Goal: Transaction & Acquisition: Purchase product/service

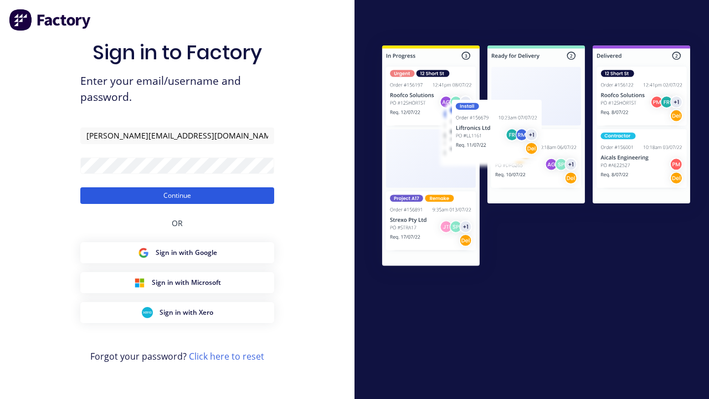
click at [177, 195] on button "Continue" at bounding box center [177, 195] width 194 height 17
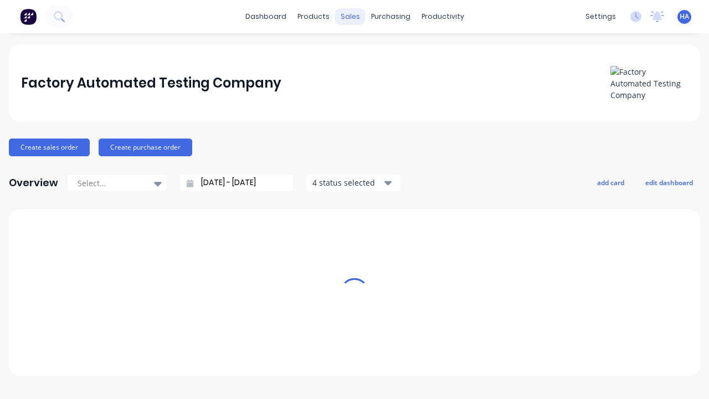
click at [350, 17] on div "sales" at bounding box center [350, 16] width 30 height 17
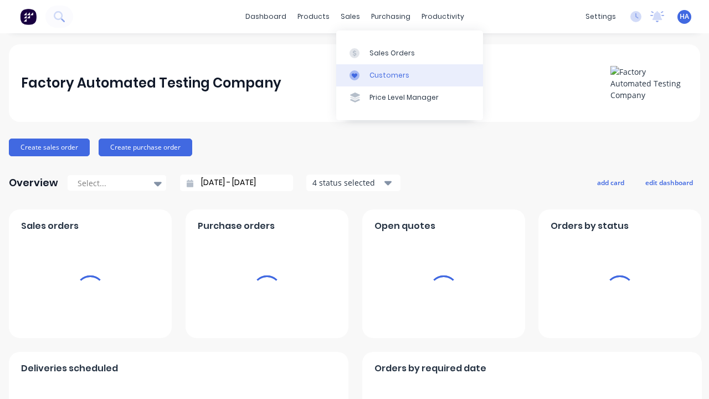
click at [409, 75] on link "Customers" at bounding box center [409, 75] width 147 height 22
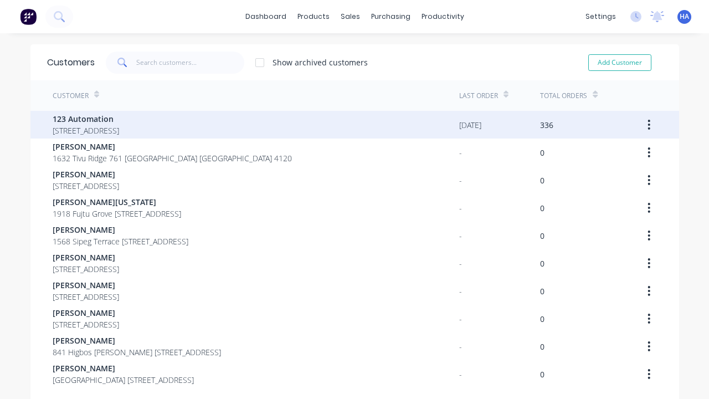
click at [119, 118] on span "123 Automation" at bounding box center [86, 119] width 66 height 12
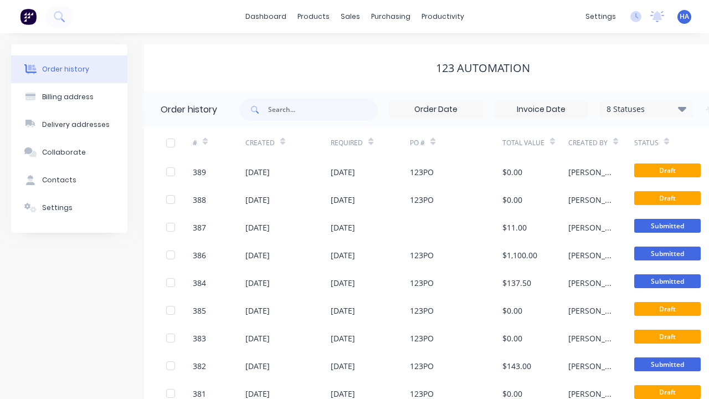
scroll to position [0, 113]
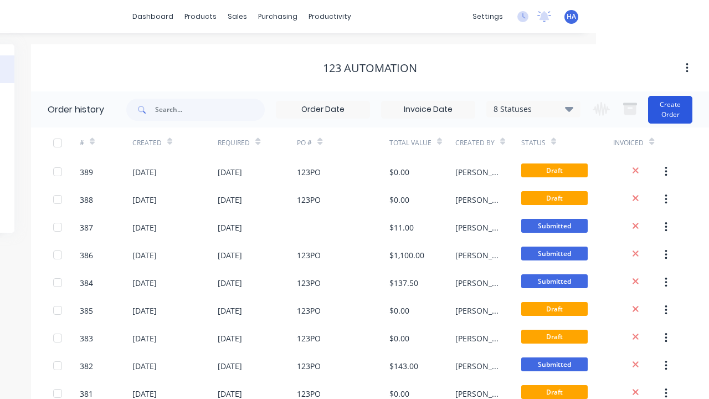
click at [670, 109] on button "Create Order" at bounding box center [670, 110] width 44 height 28
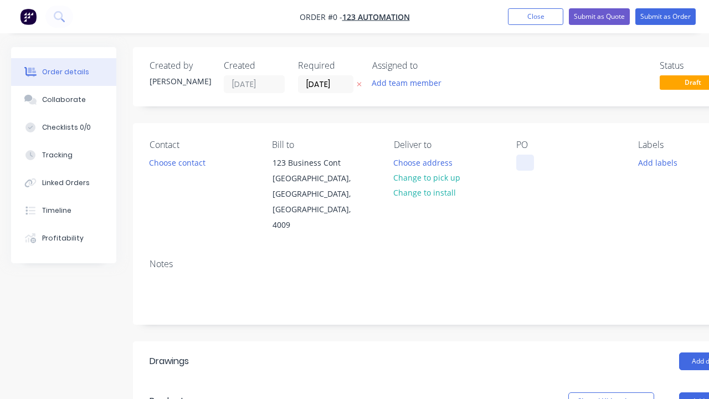
click at [524, 162] on div at bounding box center [525, 162] width 18 height 16
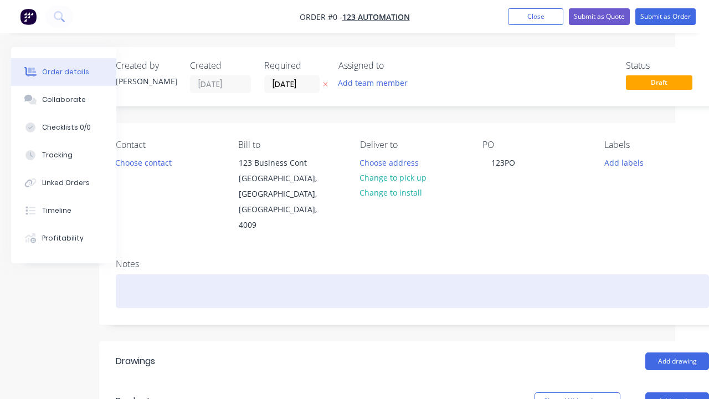
click at [412, 260] on div "Order details Collaborate Checklists 0/0 Tracking Linked Orders Timeline Profit…" at bounding box center [351, 393] width 770 height 693
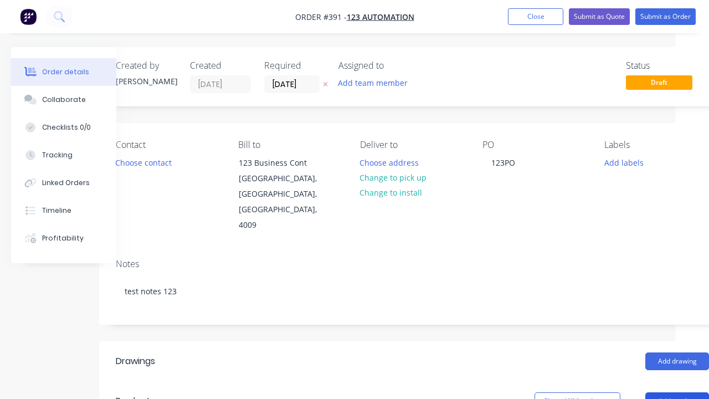
click at [677, 392] on button "Add product" at bounding box center [677, 401] width 64 height 18
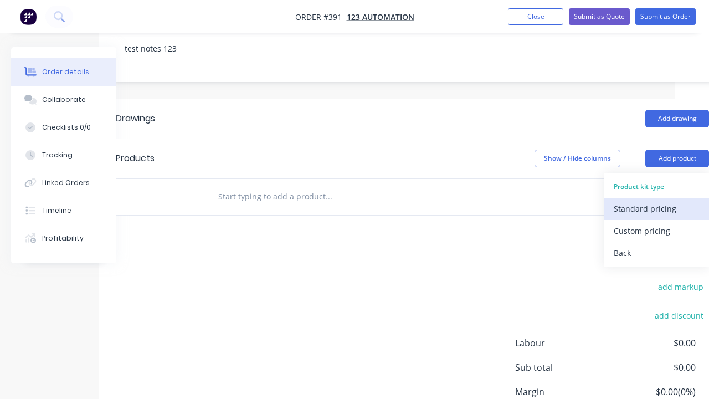
click at [656, 200] on div "Standard pricing" at bounding box center [655, 208] width 85 height 16
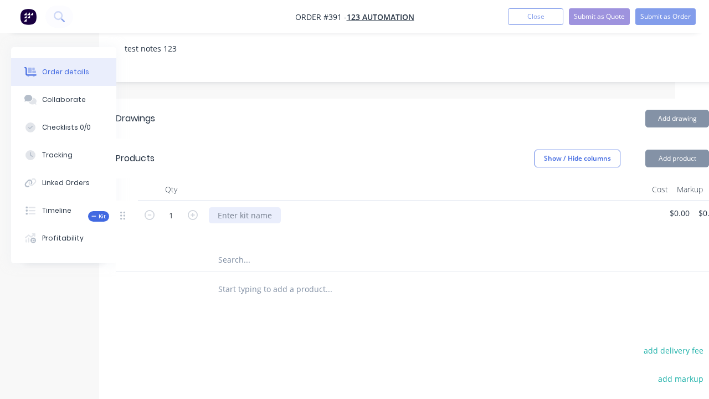
click at [244, 207] on div at bounding box center [245, 215] width 72 height 16
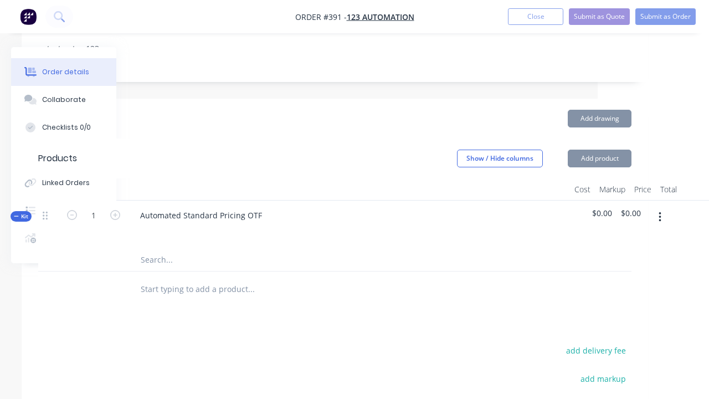
click at [659, 212] on icon "button" at bounding box center [659, 217] width 2 height 10
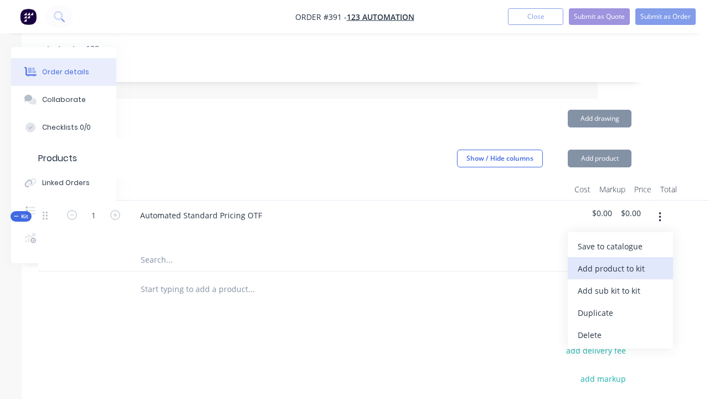
click at [620, 260] on div "Add product to kit" at bounding box center [619, 268] width 85 height 16
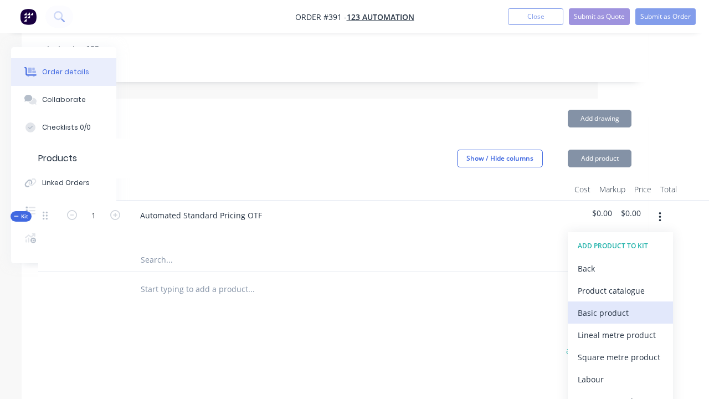
click at [620, 305] on div "Basic product" at bounding box center [619, 313] width 85 height 16
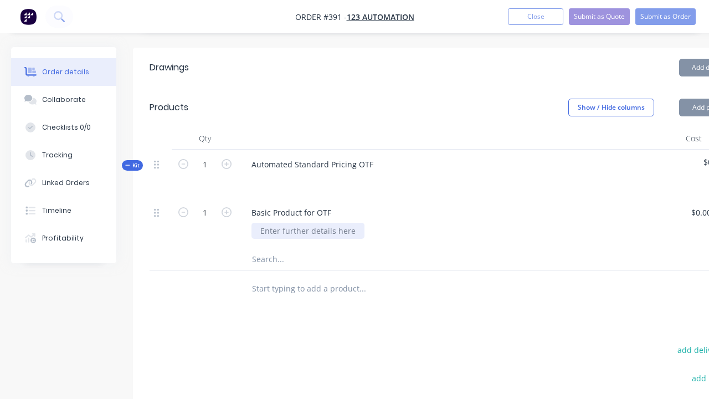
click at [306, 223] on div at bounding box center [307, 231] width 113 height 16
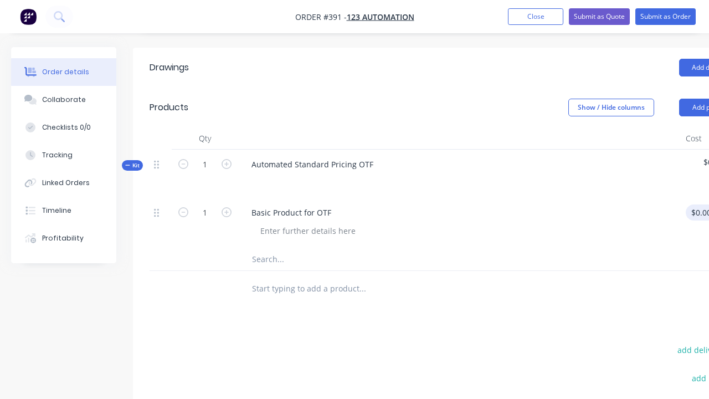
click at [696, 198] on div "1 Basic Product for OTF $0.00 $0.00 % $0.00 $0.00 $0.00 $0.00" at bounding box center [445, 223] width 593 height 50
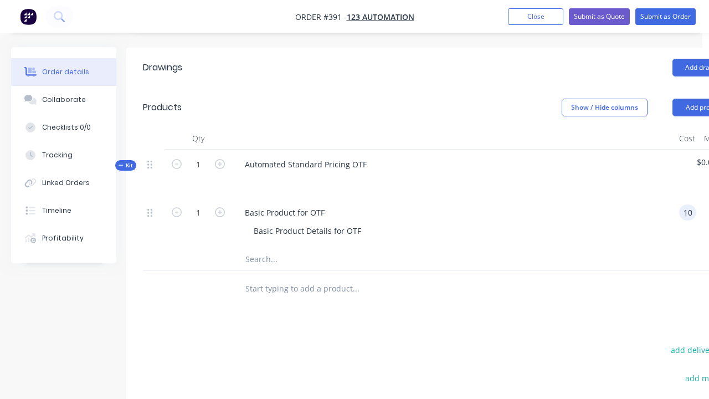
scroll to position [0, 0]
click at [702, 198] on div "%" at bounding box center [716, 223] width 28 height 50
type input "$100.00"
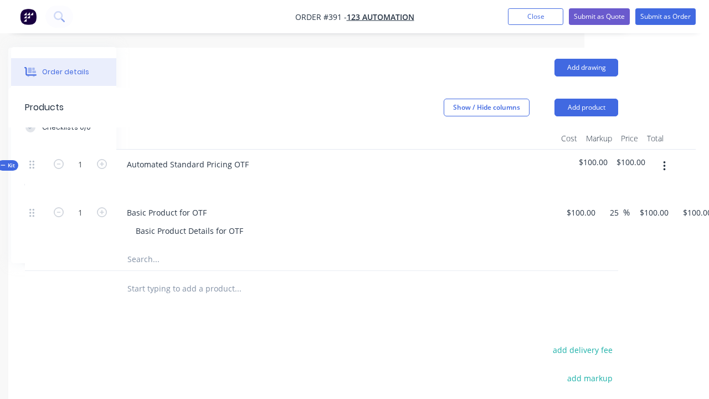
type input "25"
click at [663, 161] on icon "button" at bounding box center [664, 166] width 2 height 10
type input "$125.00"
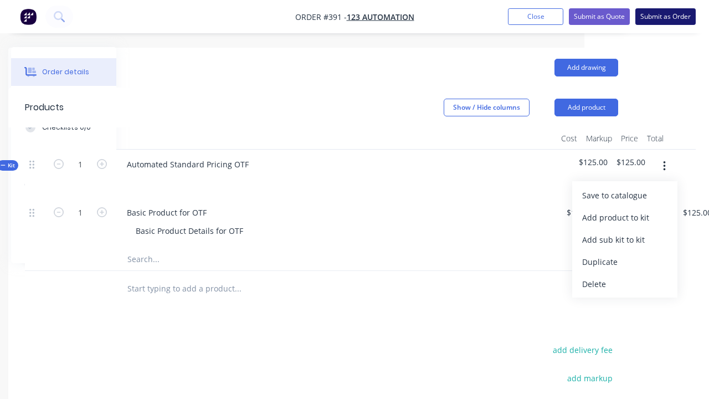
click at [665, 17] on button "Submit as Order" at bounding box center [665, 16] width 60 height 17
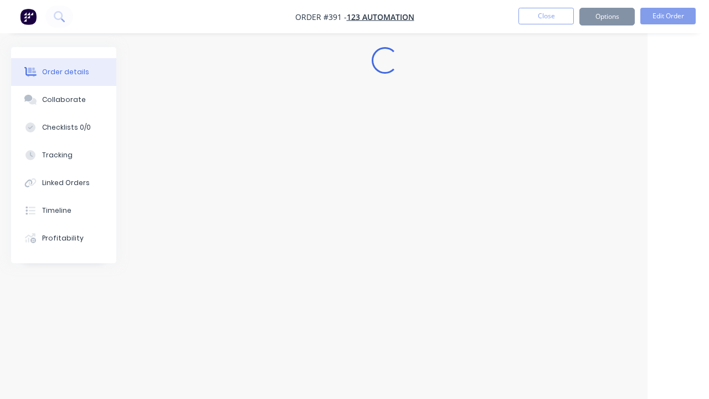
scroll to position [0, 61]
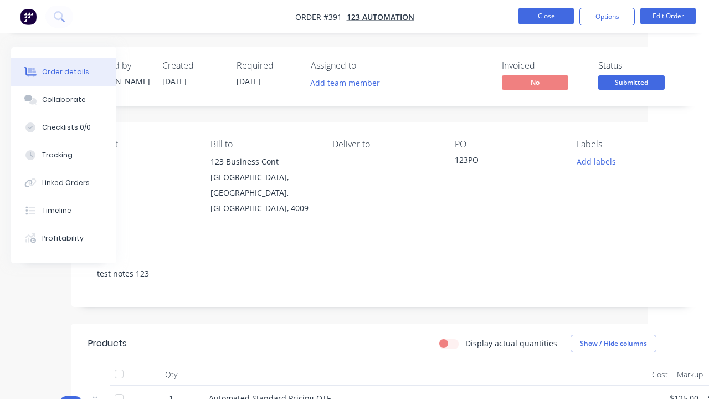
click at [546, 16] on button "Close" at bounding box center [545, 16] width 55 height 17
